Goal: Transaction & Acquisition: Purchase product/service

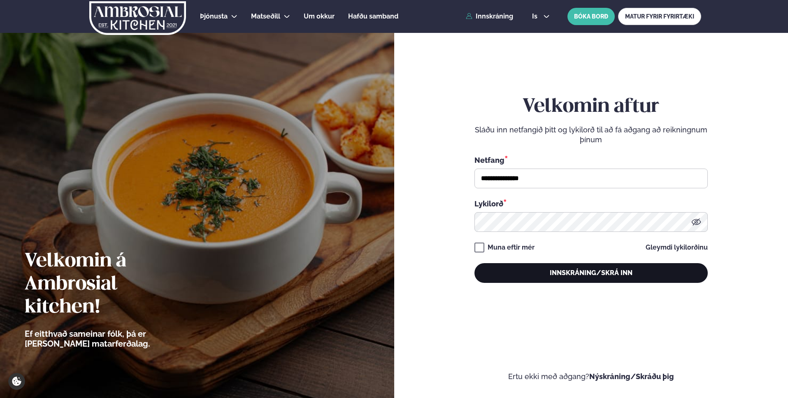
click at [561, 278] on button "Innskráning/Skrá inn" at bounding box center [590, 273] width 233 height 20
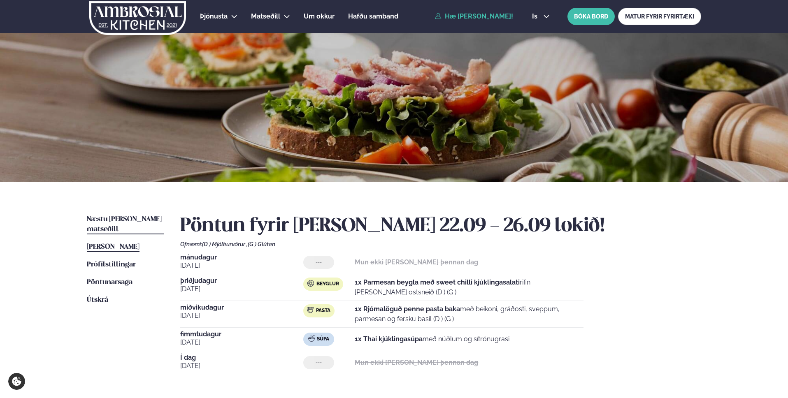
click at [141, 220] on span "Næstu [PERSON_NAME] matseðill" at bounding box center [124, 224] width 75 height 17
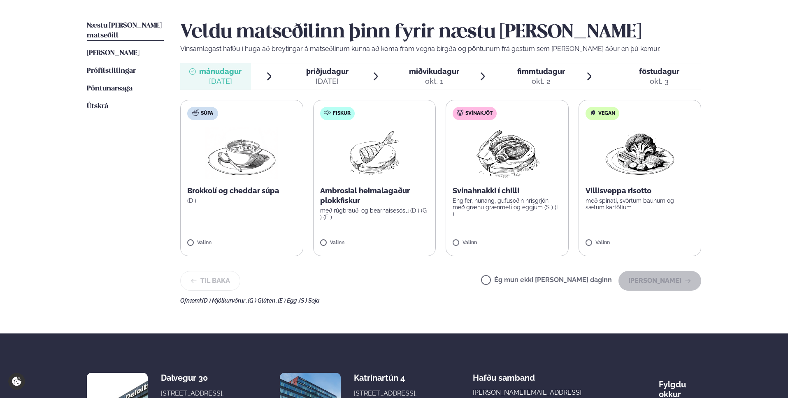
scroll to position [100, 0]
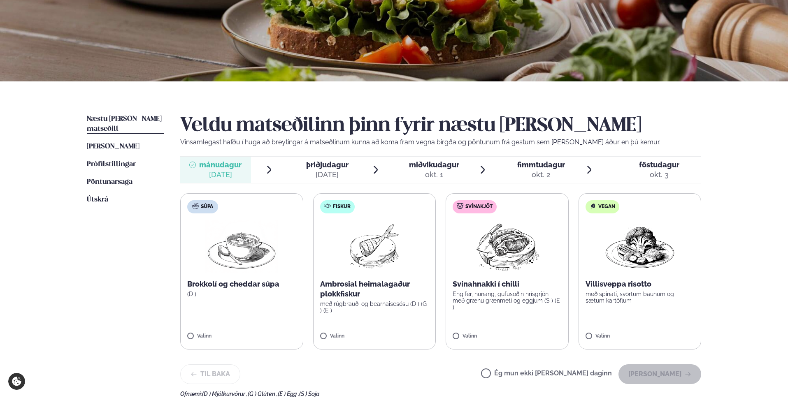
click at [336, 171] on div "[DATE]" at bounding box center [327, 175] width 42 height 10
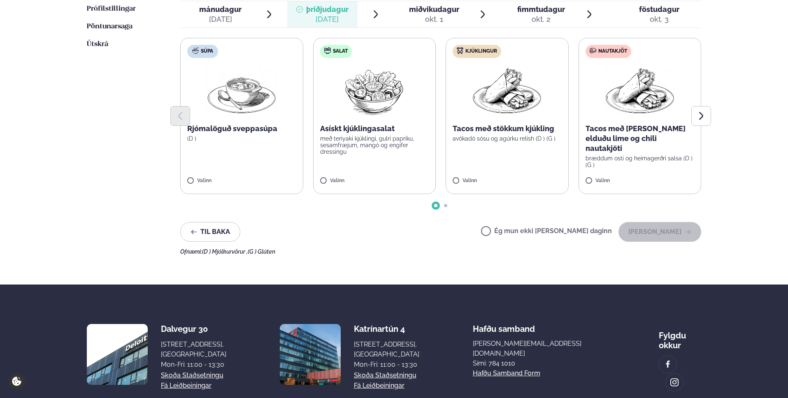
scroll to position [257, 0]
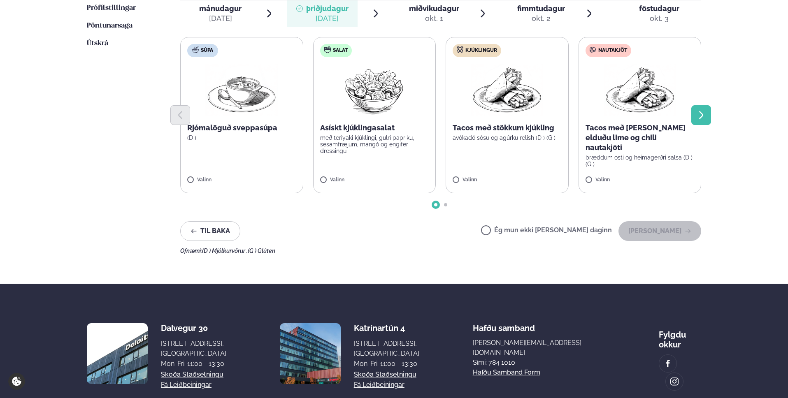
click at [704, 114] on icon "Next slide" at bounding box center [701, 115] width 10 height 10
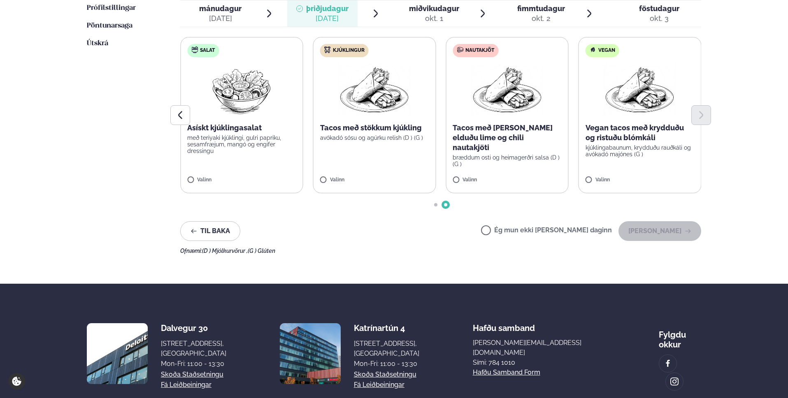
click at [498, 142] on p "Tacos með [PERSON_NAME] elduðu lime og chili nautakjöti" at bounding box center [506, 138] width 109 height 30
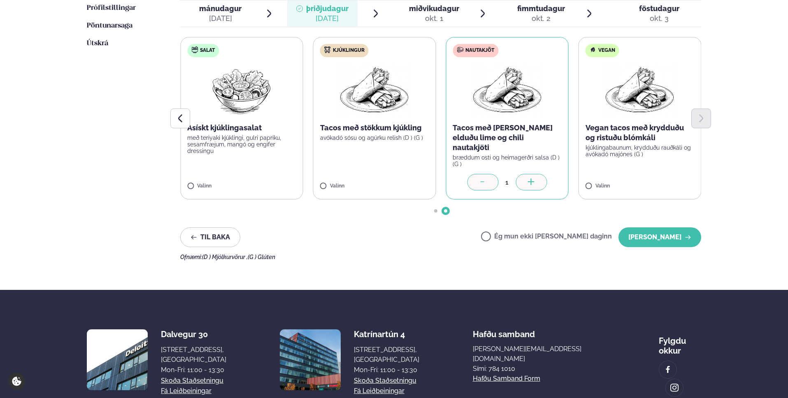
click at [381, 164] on label "Kjúklingur Tacos með stökkum kjúkling avókadó sósu og agúrku relish (D ) (G ) V…" at bounding box center [374, 118] width 123 height 162
click at [477, 174] on div at bounding box center [482, 182] width 31 height 16
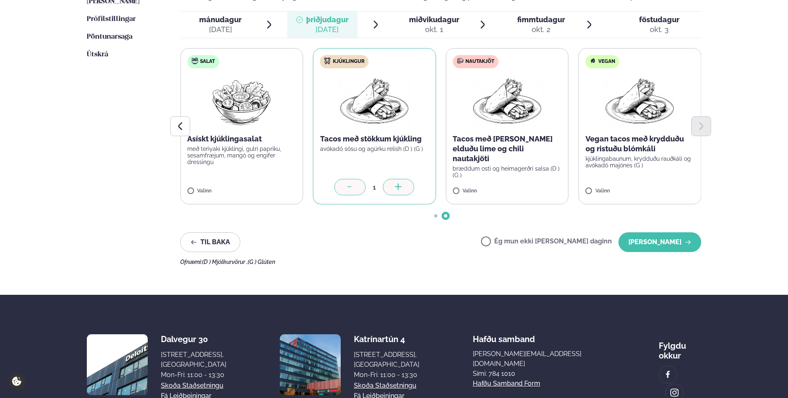
scroll to position [243, 0]
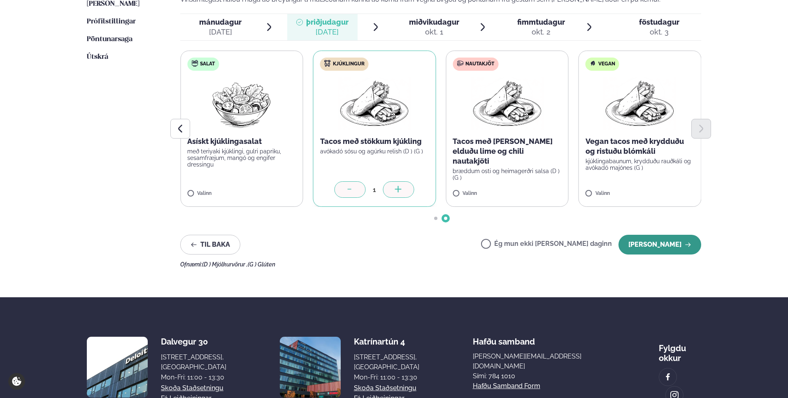
click at [657, 247] on button "[PERSON_NAME]" at bounding box center [659, 245] width 83 height 20
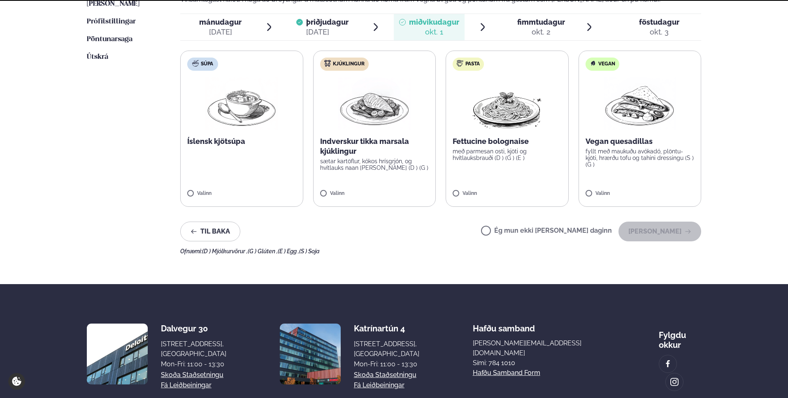
click at [213, 28] on div "[DATE]" at bounding box center [220, 32] width 42 height 10
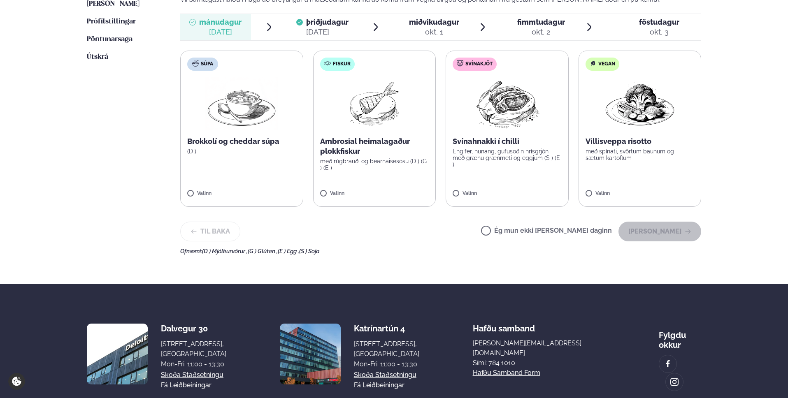
drag, startPoint x: 521, startPoint y: 239, endPoint x: 513, endPoint y: 234, distance: 9.6
click at [521, 239] on div "Ég mun ekki [PERSON_NAME] daginn [PERSON_NAME]" at bounding box center [591, 232] width 220 height 20
click at [654, 233] on button "[PERSON_NAME]" at bounding box center [659, 232] width 83 height 20
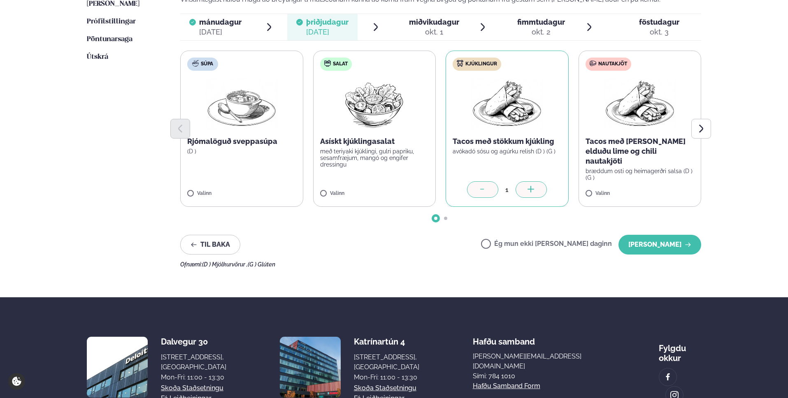
click at [431, 28] on div "okt. 1" at bounding box center [434, 32] width 50 height 10
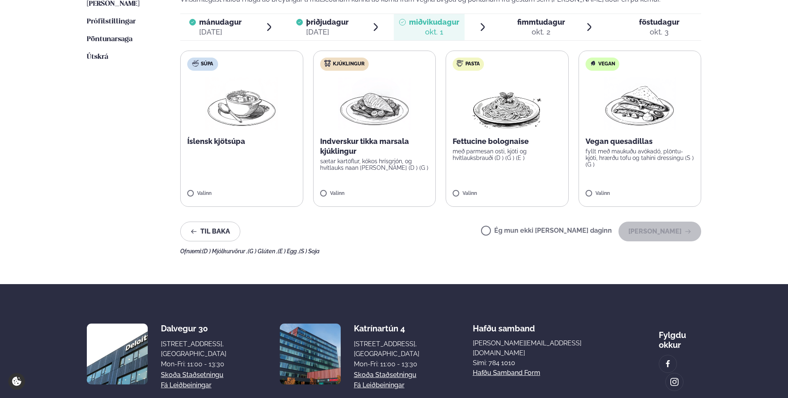
click at [533, 158] on p "með parmesan osti, kjöti og hvítlauksbrauði (D ) (G ) (E )" at bounding box center [506, 154] width 109 height 13
click at [643, 231] on button "[PERSON_NAME]" at bounding box center [659, 232] width 83 height 20
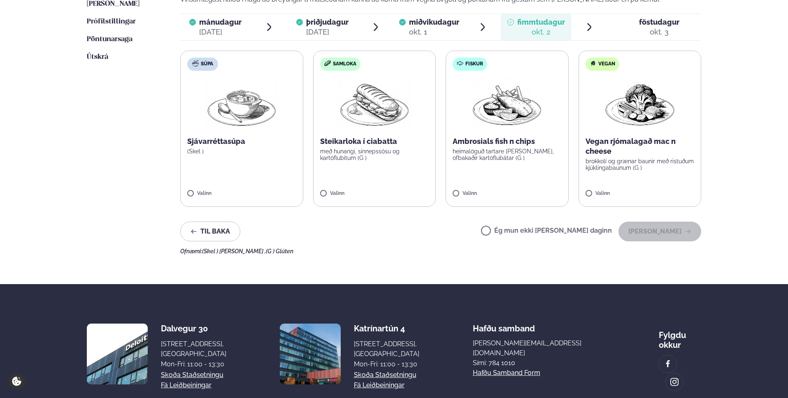
click at [395, 163] on label "Samloka Steikarloka í ciabatta með hunangi, sinnepssósu og kartöflubitum (G ) V…" at bounding box center [374, 129] width 123 height 156
click at [527, 232] on label "Ég mun ekki [PERSON_NAME] daginn" at bounding box center [546, 231] width 131 height 9
click at [661, 233] on button "[PERSON_NAME]" at bounding box center [659, 232] width 83 height 20
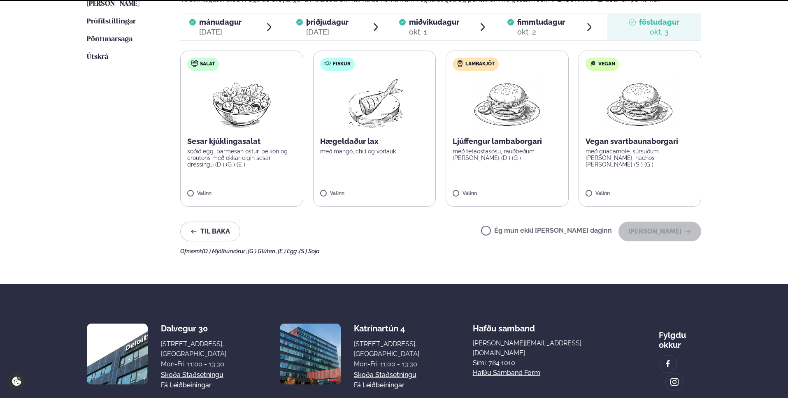
click at [538, 229] on label "Ég mun ekki [PERSON_NAME] daginn" at bounding box center [546, 231] width 131 height 9
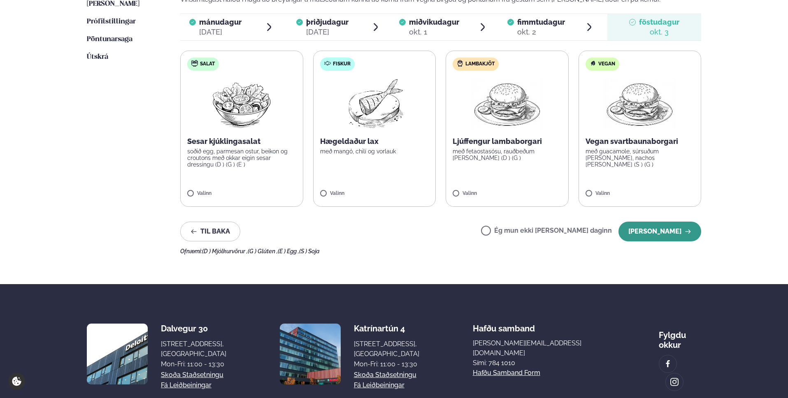
click at [674, 233] on button "[PERSON_NAME]" at bounding box center [659, 232] width 83 height 20
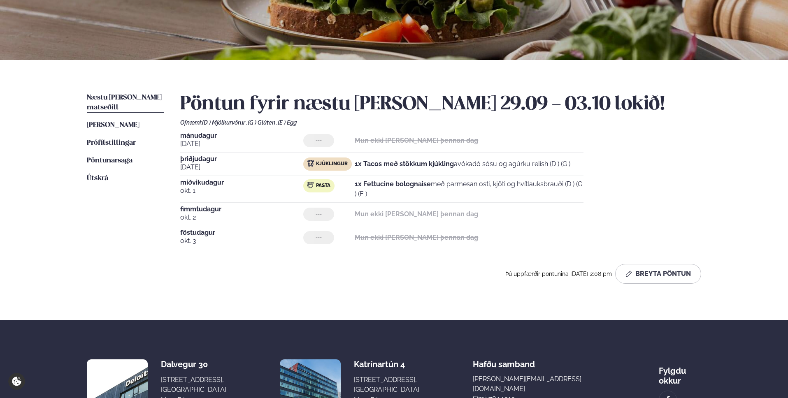
scroll to position [0, 0]
